Goal: Task Accomplishment & Management: Manage account settings

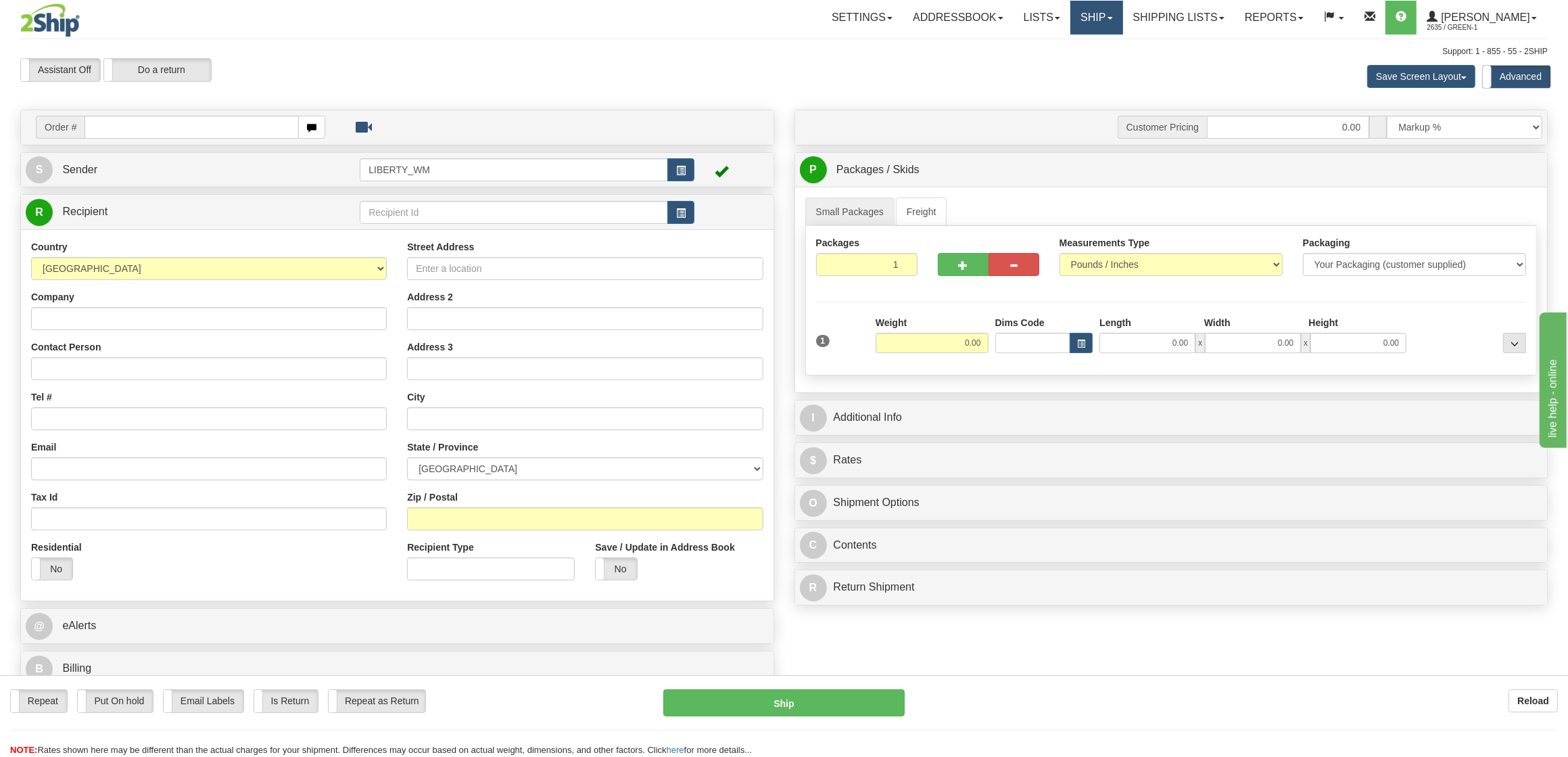
click at [1111, 20] on link "Ship" at bounding box center [1096, 18] width 52 height 34
click at [1096, 69] on span "OnHold / Order Queue" at bounding box center [1061, 65] width 95 height 11
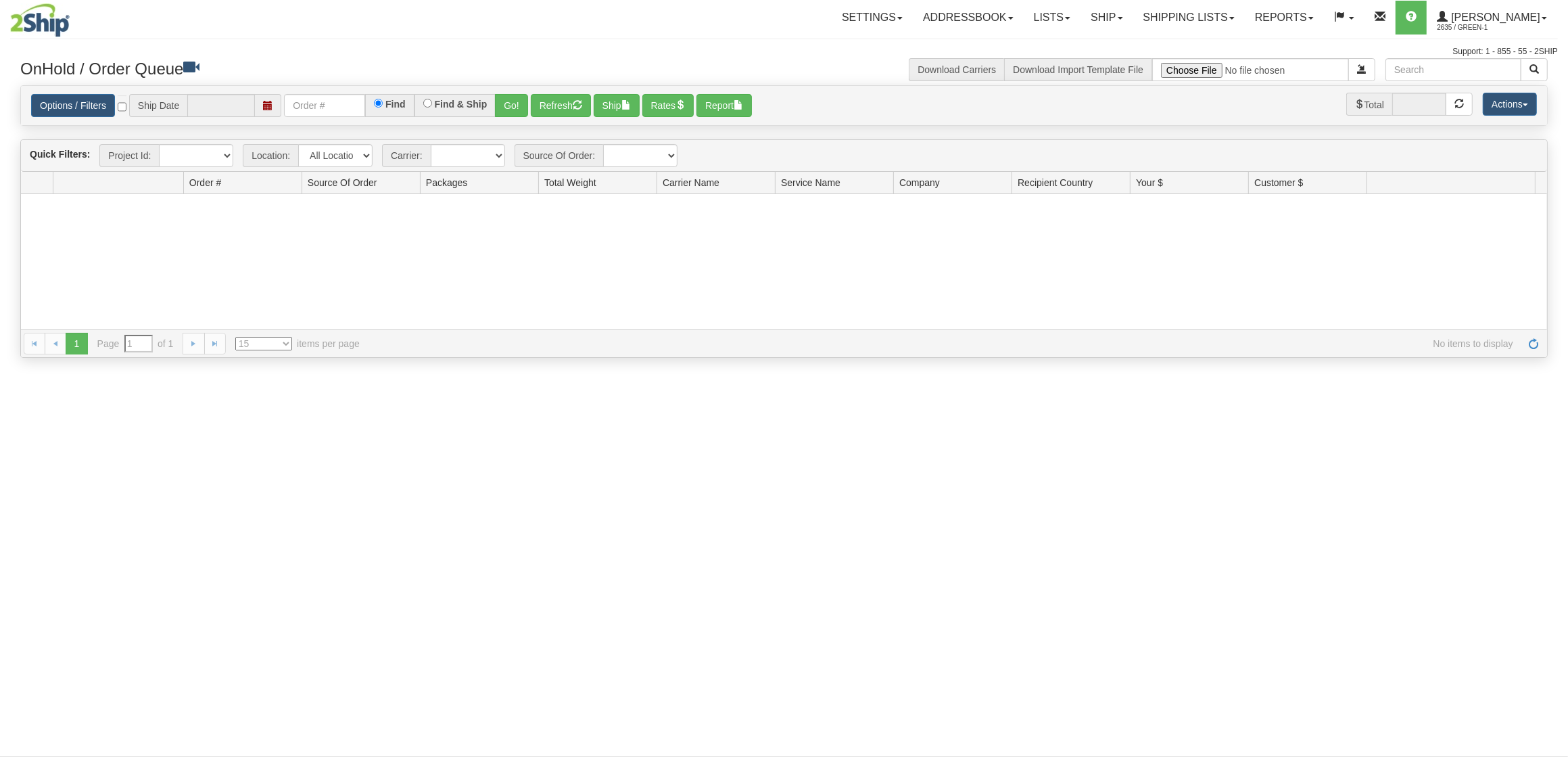
type input "[DATE]"
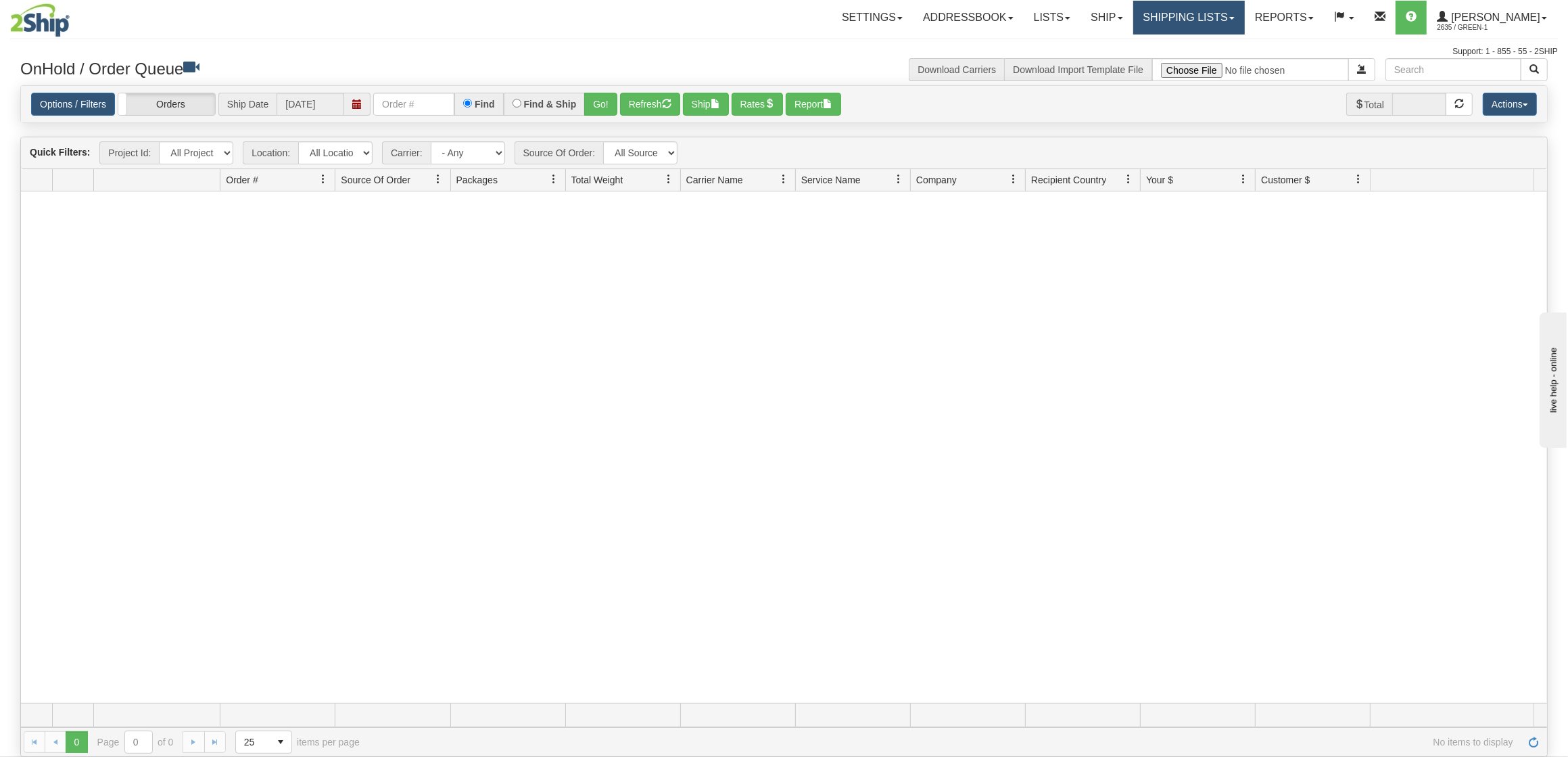
click at [1206, 22] on link "Shipping lists" at bounding box center [1189, 18] width 111 height 34
